Goal: Navigation & Orientation: Find specific page/section

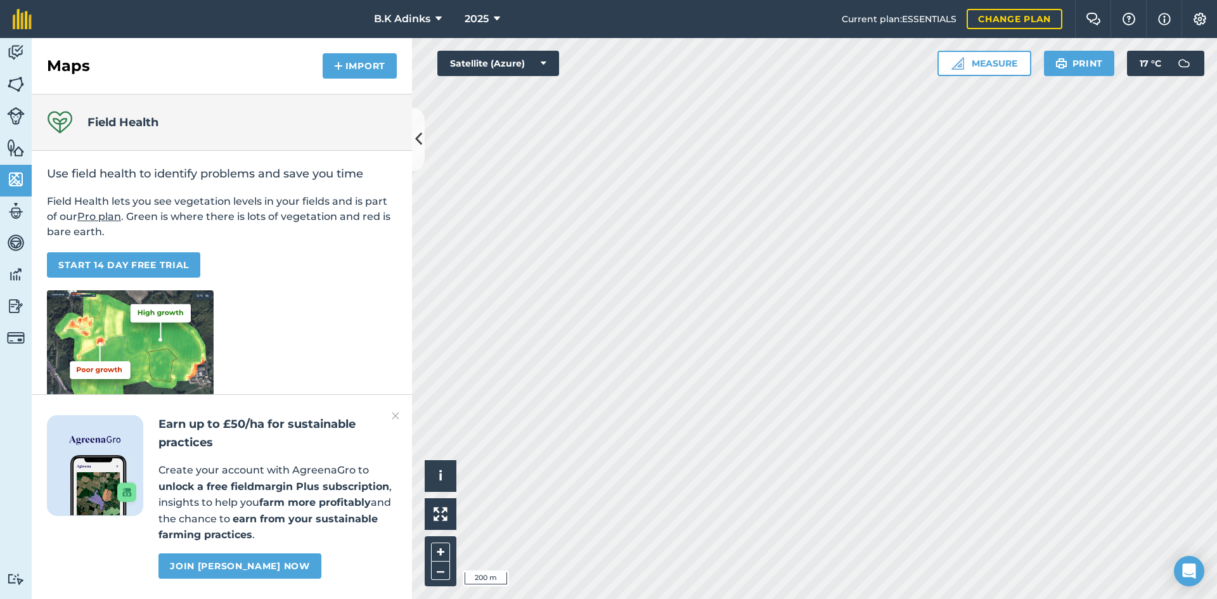
click at [632, 598] on html "B.K Adinks 2025 Current plan : ESSENTIALS Change plan Farm Chat Help Info Setti…" at bounding box center [608, 299] width 1217 height 599
